Goal: Task Accomplishment & Management: Manage account settings

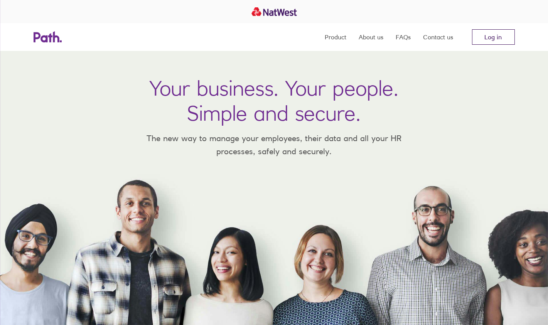
click at [484, 35] on link "Log in" at bounding box center [493, 36] width 43 height 15
click at [497, 38] on link "Log in" at bounding box center [493, 36] width 43 height 15
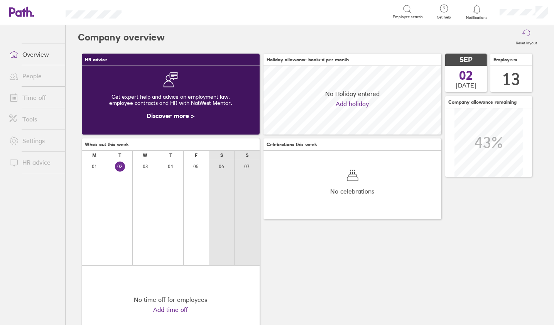
scroll to position [68, 178]
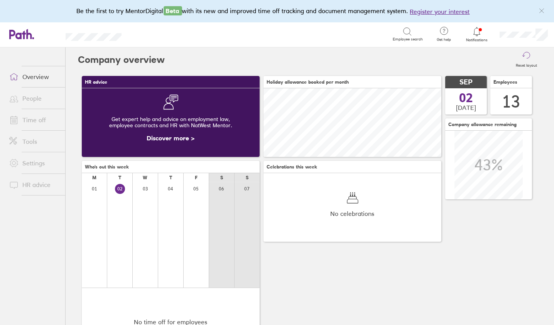
click at [36, 119] on link "Time off" at bounding box center [34, 119] width 62 height 15
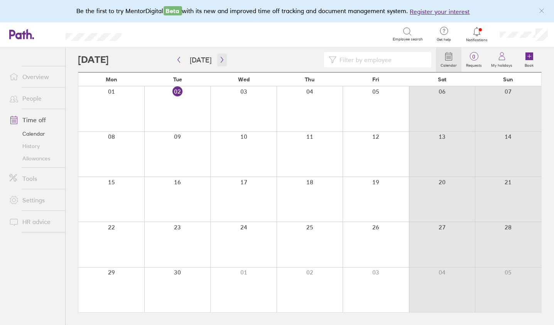
click at [221, 60] on icon "button" at bounding box center [222, 60] width 2 height 6
click at [43, 159] on link "Allowances" at bounding box center [34, 158] width 62 height 12
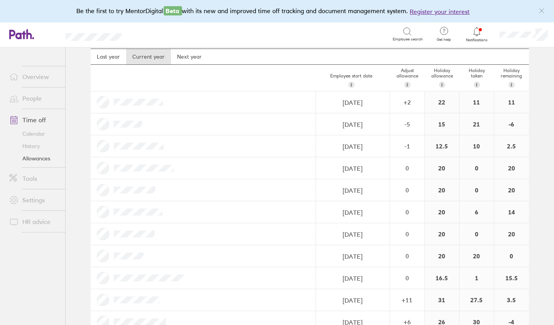
scroll to position [20, 0]
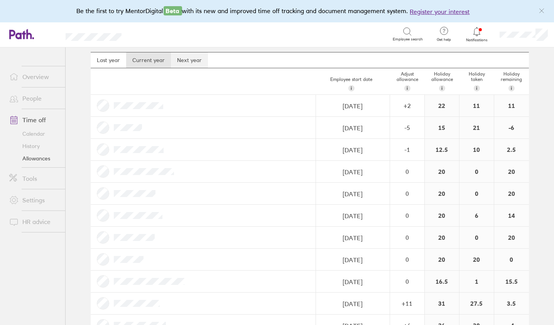
click at [190, 58] on link "Next year" at bounding box center [189, 59] width 37 height 15
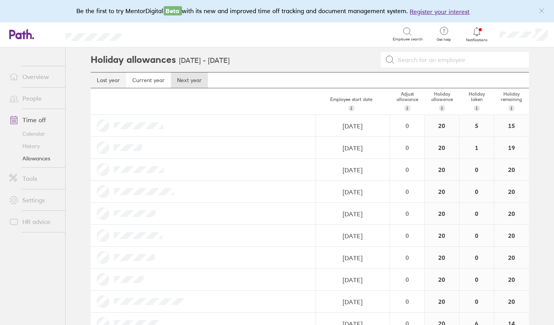
click at [107, 80] on link "Last year" at bounding box center [109, 80] width 36 height 15
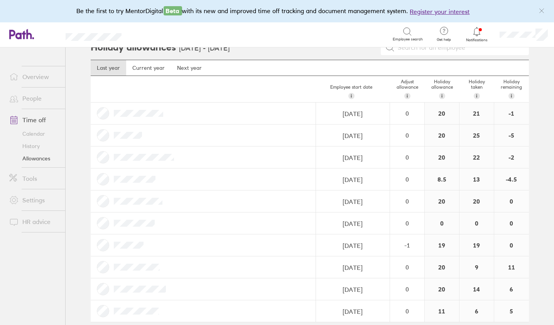
scroll to position [19, 0]
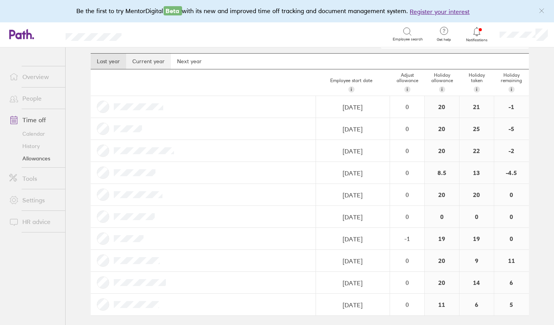
click at [151, 60] on link "Current year" at bounding box center [148, 61] width 45 height 15
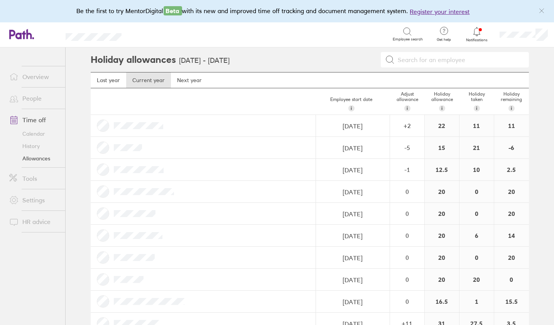
click at [34, 133] on link "Calendar" at bounding box center [34, 134] width 62 height 12
